Goal: Task Accomplishment & Management: Manage account settings

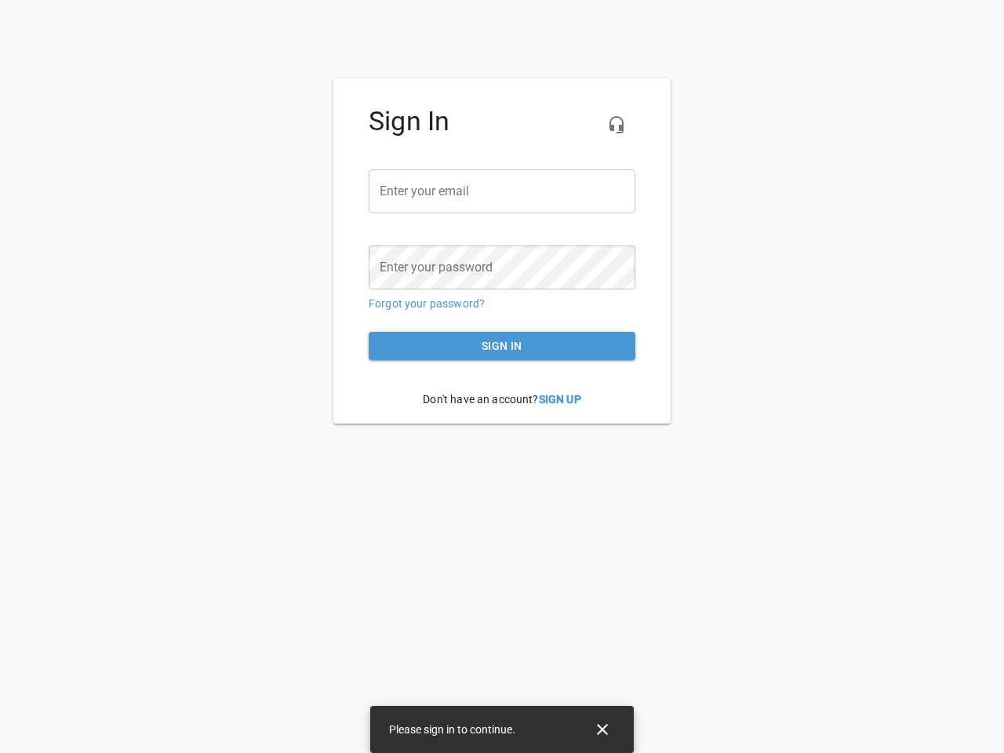
click at [617, 125] on icon "button" at bounding box center [616, 124] width 19 height 19
click at [502, 191] on input "email" at bounding box center [502, 191] width 267 height 44
click at [603, 730] on icon "Close" at bounding box center [602, 729] width 11 height 11
